Goal: Transaction & Acquisition: Purchase product/service

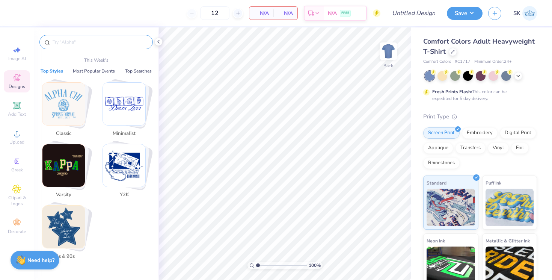
click at [96, 44] on input "text" at bounding box center [100, 42] width 96 height 8
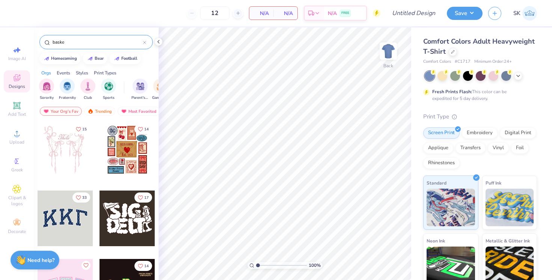
type input "basket"
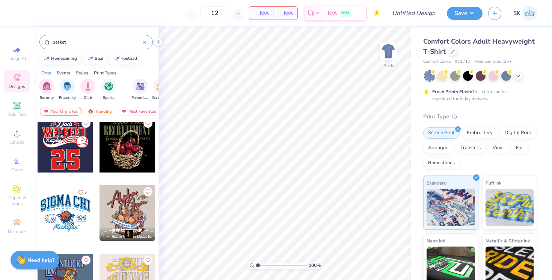
scroll to position [2605, 0]
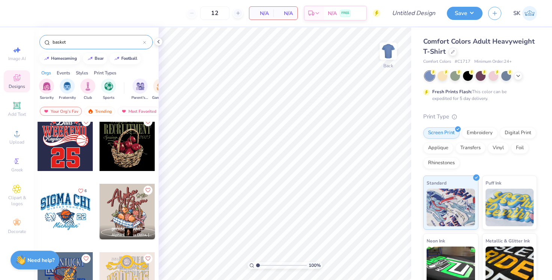
drag, startPoint x: 87, startPoint y: 42, endPoint x: 23, endPoint y: 40, distance: 64.3
click at [23, 40] on div "12 N/A Per Item N/A Total Est. Delivery N/A FREE Design Title Save SK Image AI …" at bounding box center [276, 140] width 552 height 280
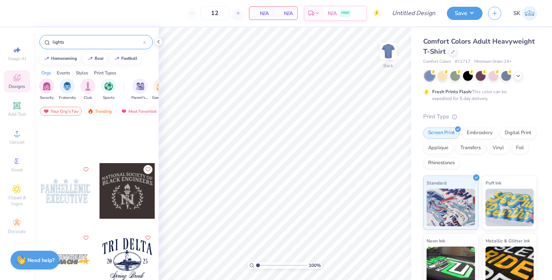
scroll to position [586, 0]
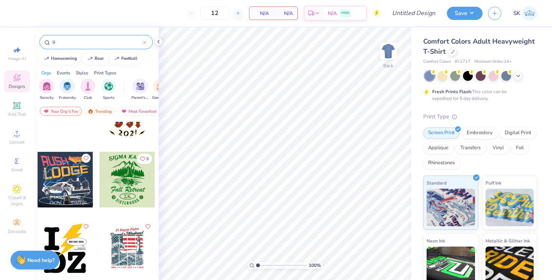
type input "l"
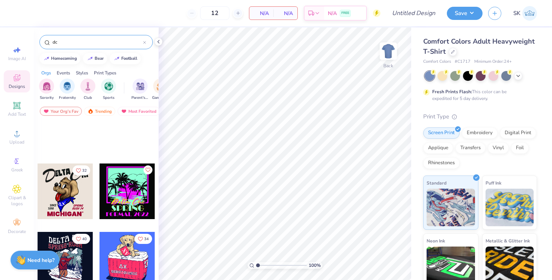
scroll to position [920, 0]
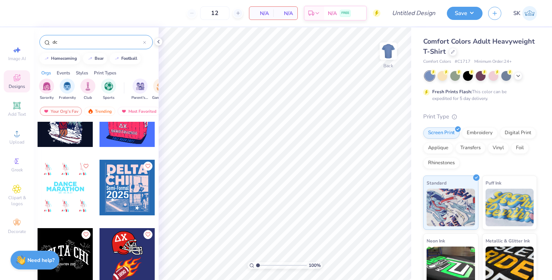
click at [81, 43] on input "dc" at bounding box center [97, 42] width 91 height 8
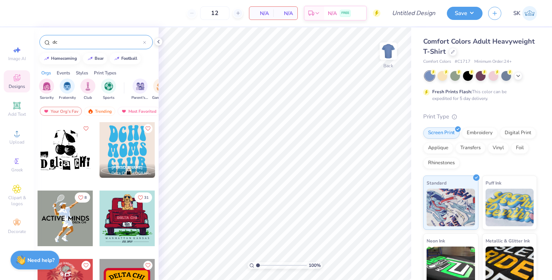
type input "d"
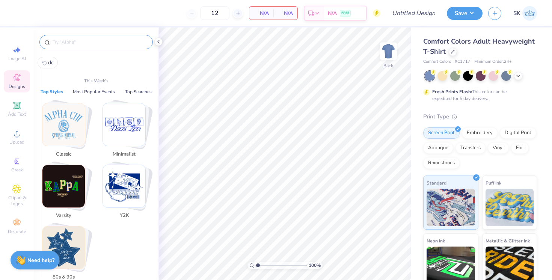
click at [119, 186] on img "Stack Card Button Y2K" at bounding box center [124, 186] width 42 height 42
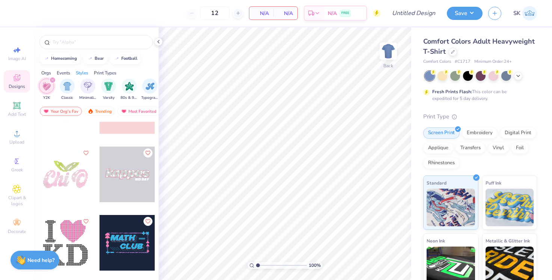
scroll to position [2932, 0]
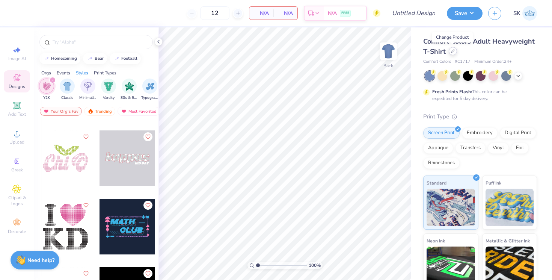
click at [453, 54] on div at bounding box center [453, 51] width 8 height 8
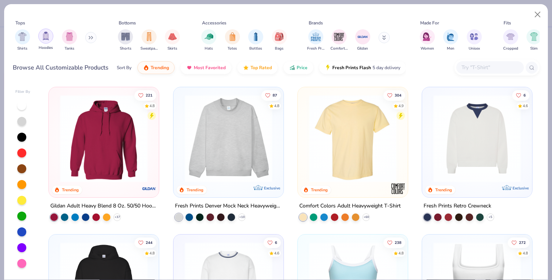
click at [48, 36] on img "filter for Hoodies" at bounding box center [46, 36] width 8 height 9
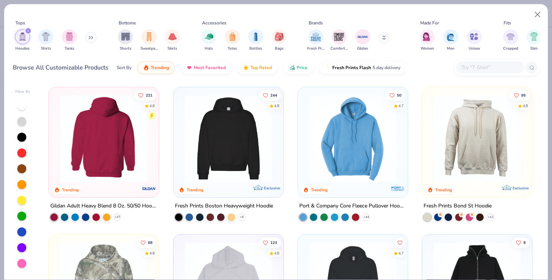
click at [128, 142] on div at bounding box center [104, 139] width 286 height 88
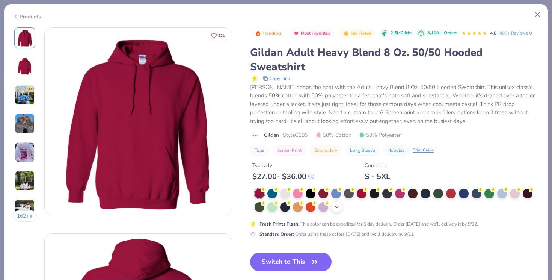
click at [342, 206] on div "+ 15" at bounding box center [336, 206] width 11 height 11
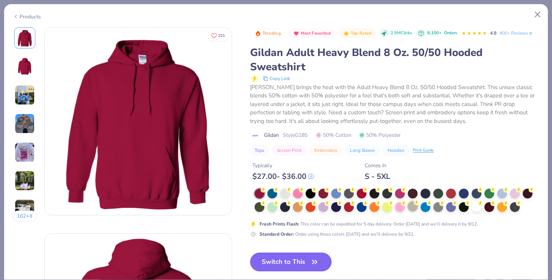
click at [410, 208] on div at bounding box center [413, 206] width 10 height 10
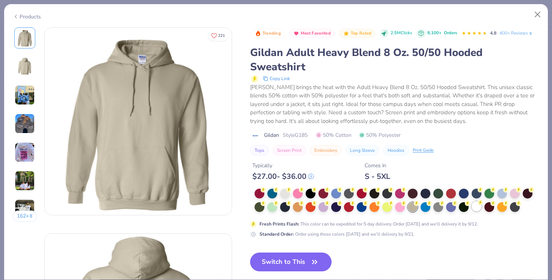
click at [481, 208] on div at bounding box center [477, 206] width 10 height 10
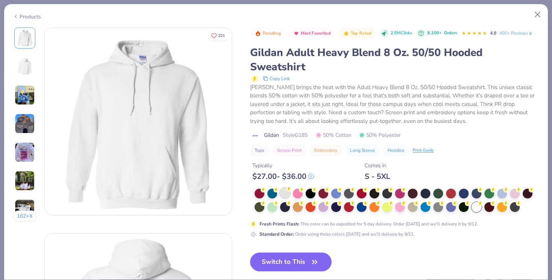
click at [285, 191] on div at bounding box center [285, 193] width 10 height 10
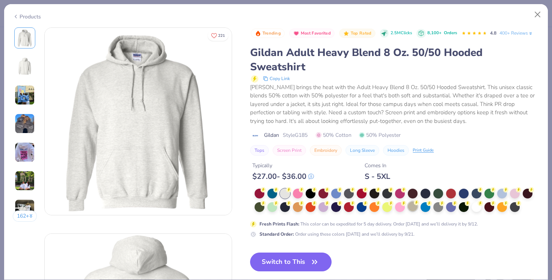
click at [414, 210] on div at bounding box center [413, 206] width 10 height 10
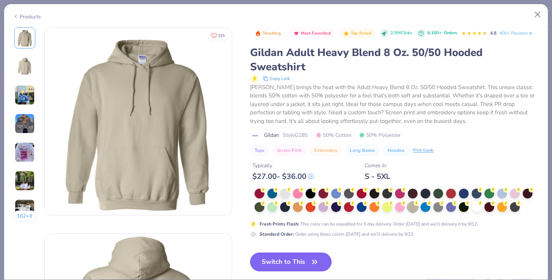
click at [301, 262] on button "Switch to This" at bounding box center [291, 261] width 82 height 19
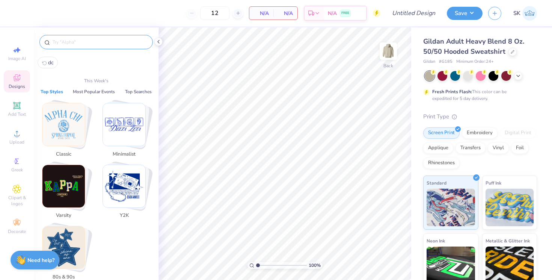
click at [73, 41] on input "text" at bounding box center [100, 42] width 96 height 8
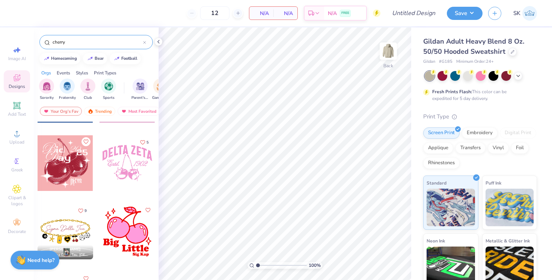
scroll to position [444, 0]
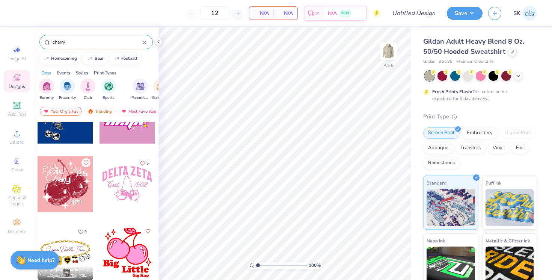
type input "cherry"
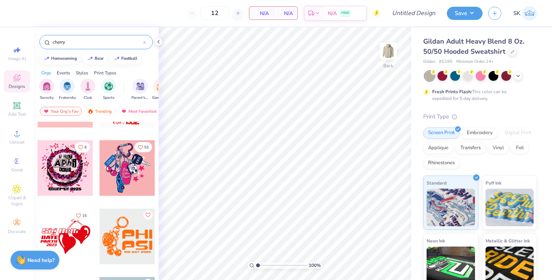
scroll to position [0, 0]
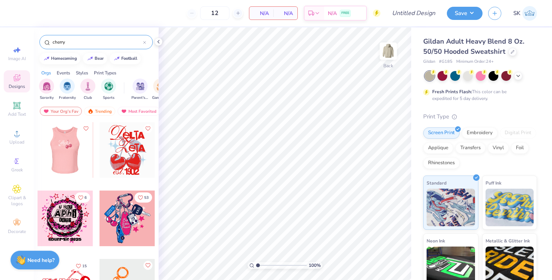
click at [66, 153] on div at bounding box center [65, 150] width 56 height 56
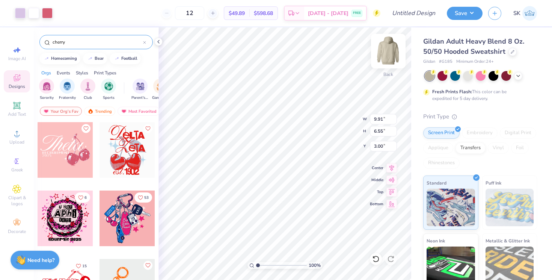
click at [392, 51] on img at bounding box center [388, 51] width 30 height 30
click at [387, 50] on img at bounding box center [388, 51] width 30 height 30
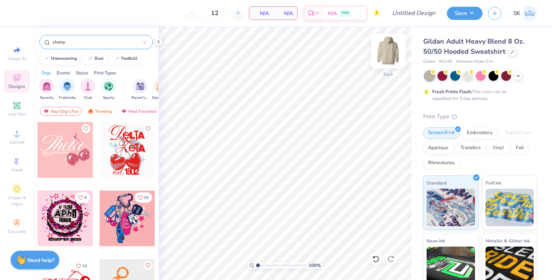
click at [389, 50] on img at bounding box center [388, 51] width 30 height 30
click at [59, 149] on div at bounding box center [66, 150] width 56 height 56
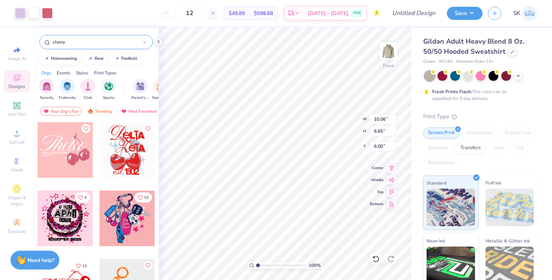
type input "6.99"
type input "10.98"
type input "7.26"
type input "6.80"
type input "11.78"
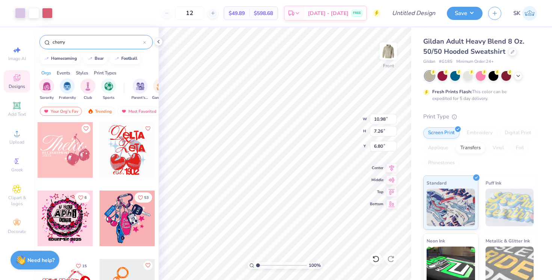
type input "7.78"
click at [19, 109] on icon at bounding box center [16, 105] width 9 height 9
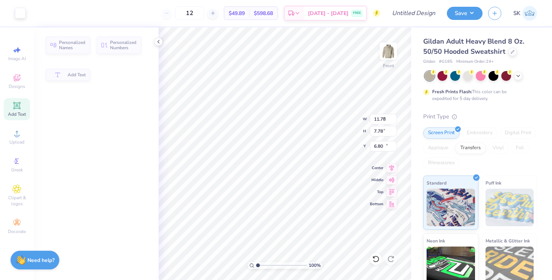
type input "6.58"
type input "1.91"
type input "15.05"
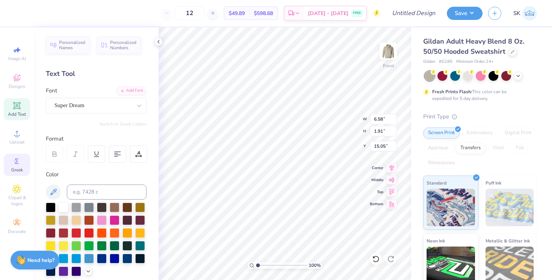
click at [17, 154] on div "Greek" at bounding box center [17, 165] width 26 height 22
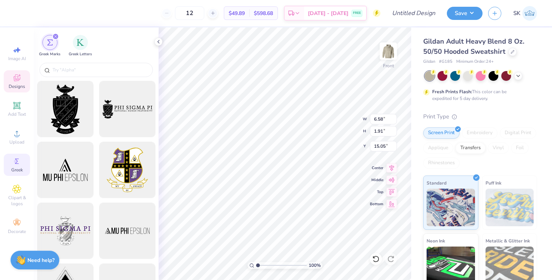
click at [22, 88] on span "Designs" at bounding box center [17, 86] width 17 height 6
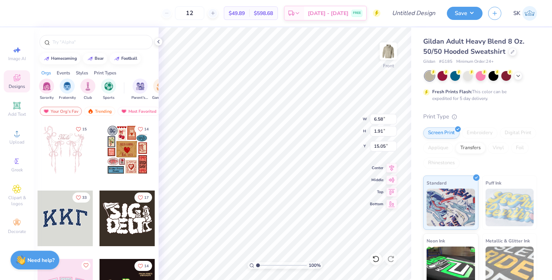
type input "11.78"
type input "7.78"
type input "6.81"
type input "6.58"
type input "1.91"
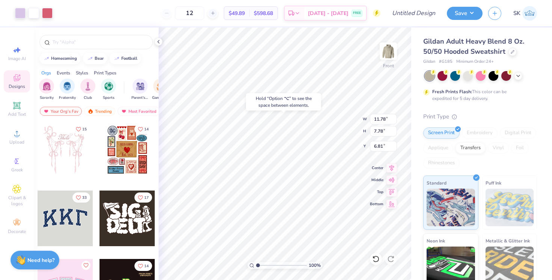
type input "15.05"
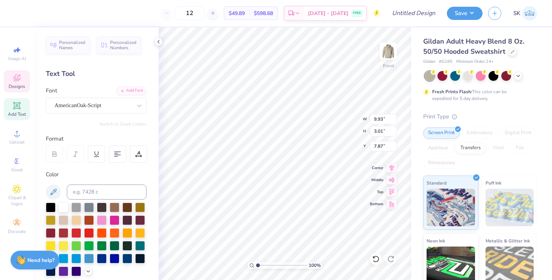
type textarea "T"
type textarea "ThetaPhi"
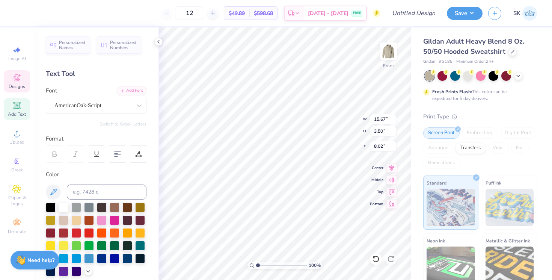
type input "15.67"
type input "3.50"
type input "6.39"
type input "10.42"
type input "11.27"
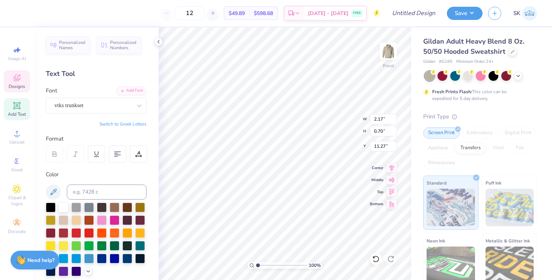
type input "5.63"
type input "4.22"
type input "10.41"
type input "1.64"
type input "3.93"
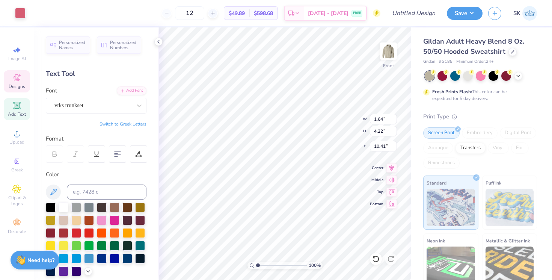
type input "6.84"
type input "15.67"
type input "3.50"
type input "6.39"
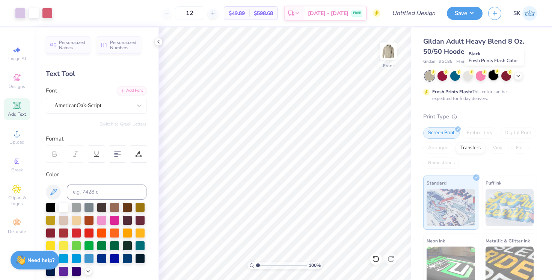
click at [497, 76] on div at bounding box center [494, 75] width 10 height 10
click at [20, 78] on icon at bounding box center [17, 77] width 7 height 7
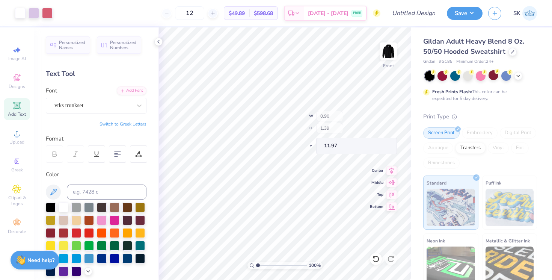
type input "11.97"
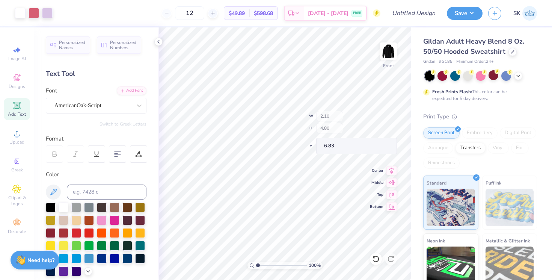
type input "6.83"
type input "6.84"
type input "6.83"
type input "6.78"
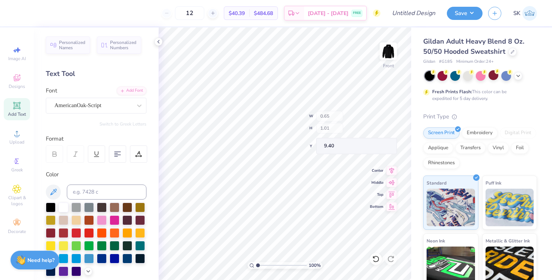
type input "9.42"
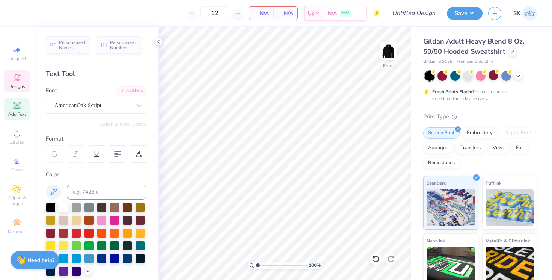
click at [23, 76] on div "Designs" at bounding box center [17, 81] width 26 height 22
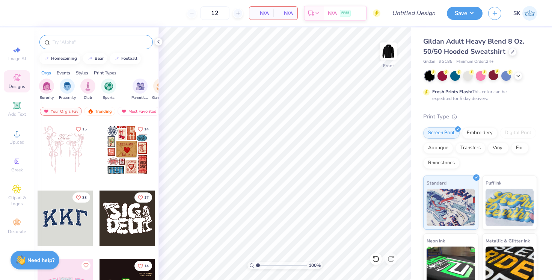
click at [109, 42] on input "text" at bounding box center [100, 42] width 96 height 8
type input "cherry"
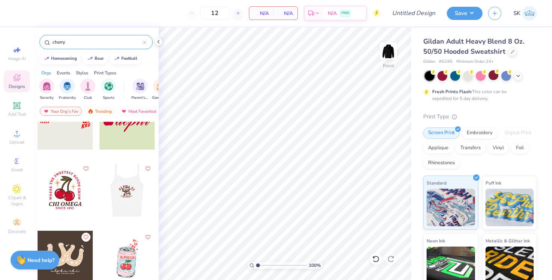
scroll to position [1806, 0]
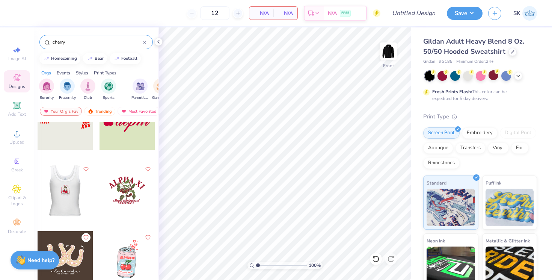
click at [69, 190] on div at bounding box center [65, 191] width 56 height 56
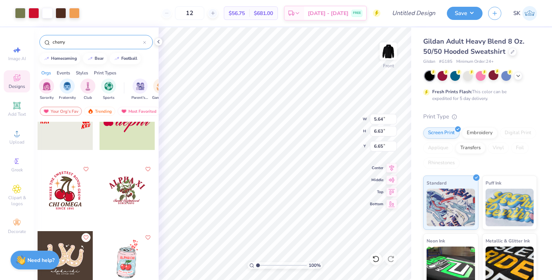
type input "6.65"
type input "9.90"
type input "11.64"
type input "6.56"
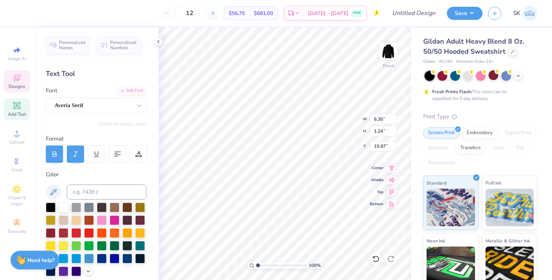
scroll to position [0, 0]
type textarea "O"
type textarea "Phi"
type input "3.20"
type input "1.23"
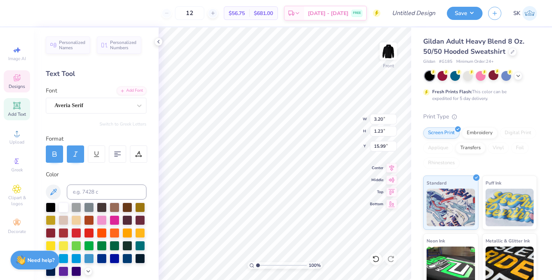
type input "15.99"
type textarea "Theta"
type input "16.00"
type input "2.64"
type input "1.26"
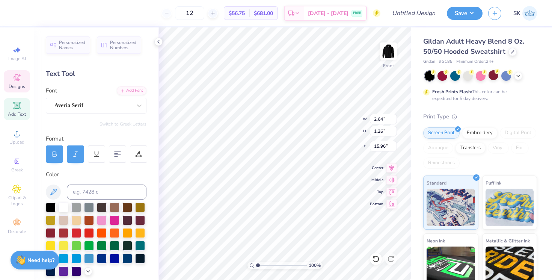
type input "16.00"
type textarea "SINCE 1912"
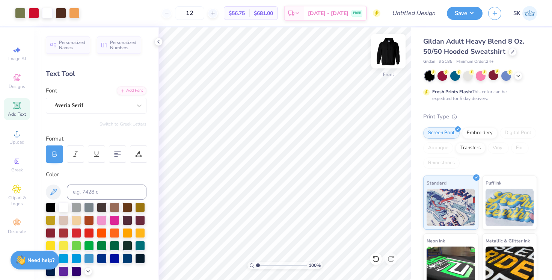
click at [391, 65] on div "Front" at bounding box center [388, 55] width 17 height 27
click at [388, 54] on img at bounding box center [388, 51] width 30 height 30
click at [534, 13] on img at bounding box center [530, 13] width 15 height 15
